Goal: Transaction & Acquisition: Purchase product/service

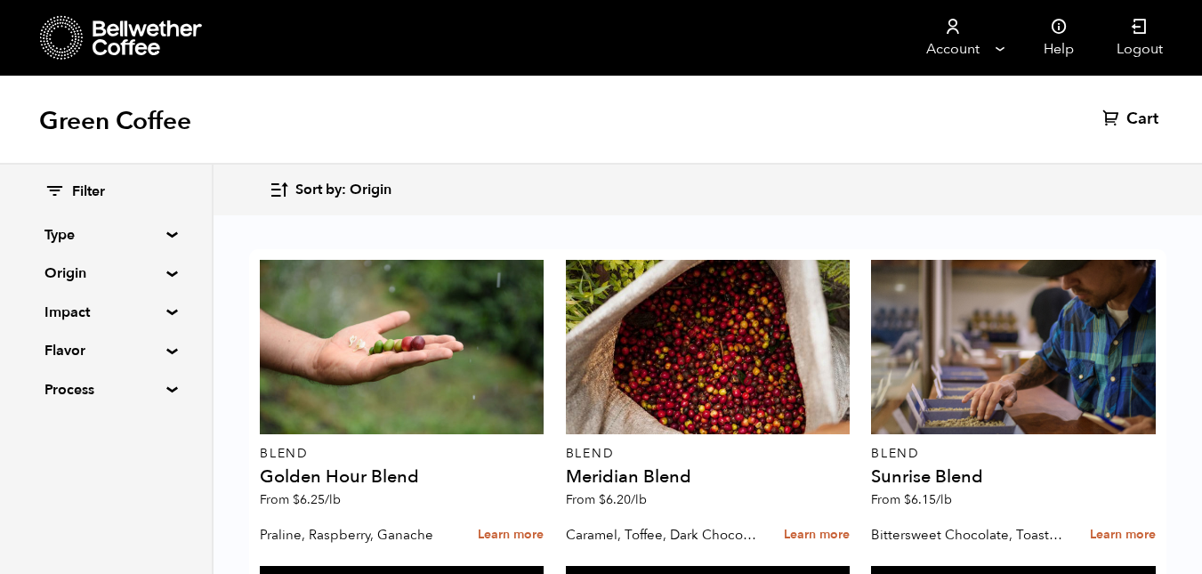
scroll to position [1164, 0]
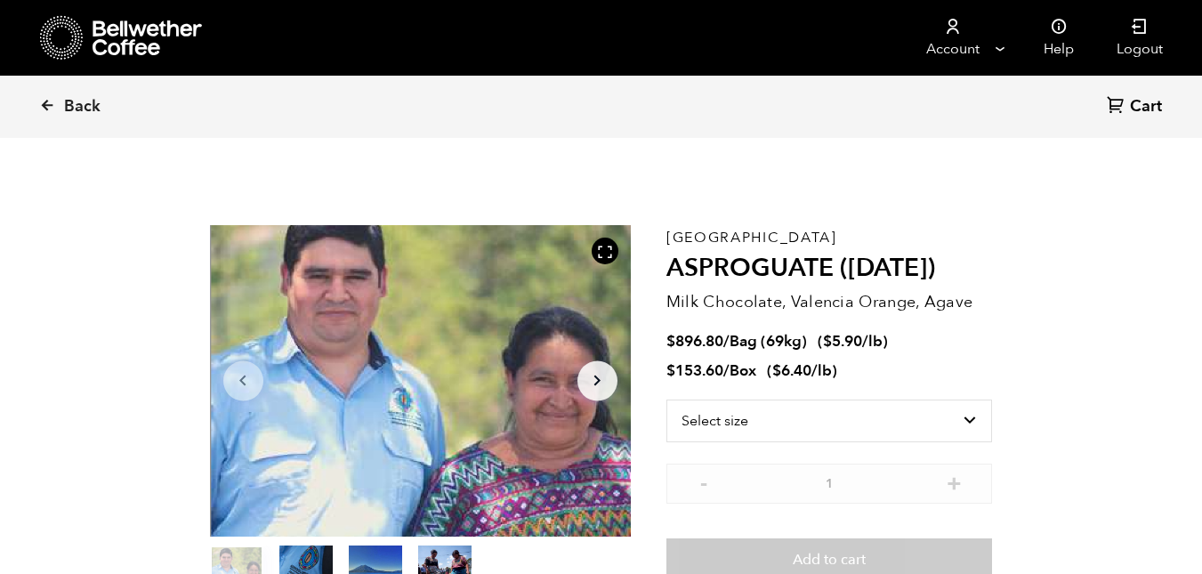
scroll to position [774, 762]
click at [972, 424] on select "Select size Bag (69kg) (152 lbs) Box (24 lbs)" at bounding box center [830, 421] width 327 height 43
select select "box"
click at [667, 400] on select "Select size Bag (69kg) (152 lbs) Box (24 lbs)" at bounding box center [830, 421] width 327 height 43
